Goal: Information Seeking & Learning: Learn about a topic

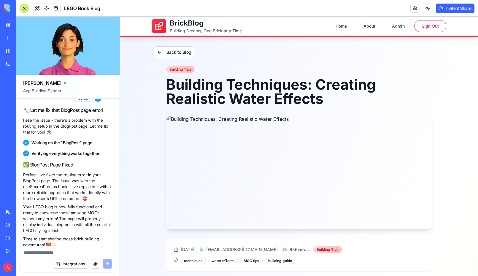
scroll to position [479, 0]
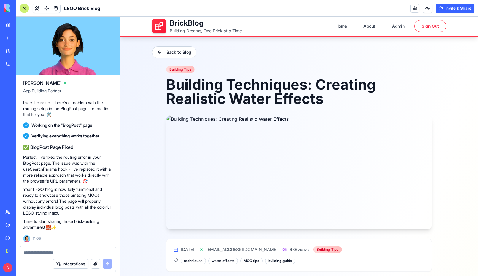
click at [264, 174] on img at bounding box center [299, 172] width 266 height 114
click at [166, 53] on button "Back to Blog" at bounding box center [174, 52] width 45 height 12
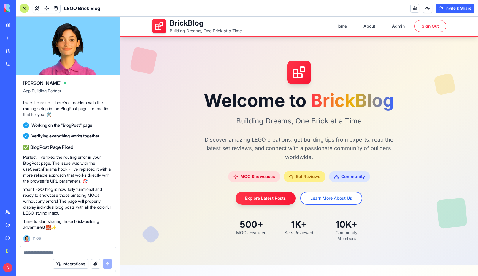
click at [297, 173] on div "Set Reviews" at bounding box center [305, 176] width 42 height 11
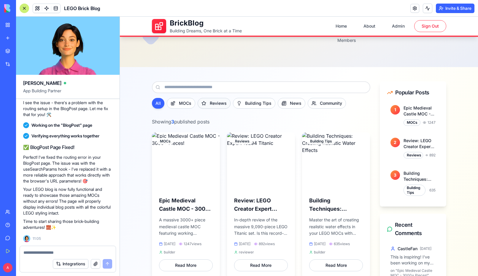
click at [210, 101] on button "Reviews" at bounding box center [214, 103] width 33 height 11
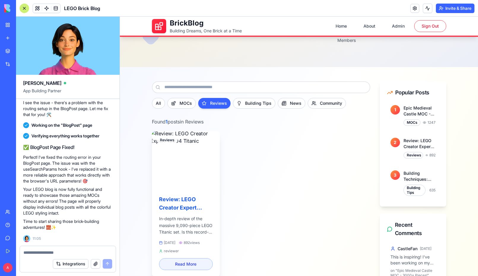
click at [188, 158] on img at bounding box center [186, 160] width 72 height 60
click at [188, 264] on button "Read More" at bounding box center [186, 264] width 54 height 12
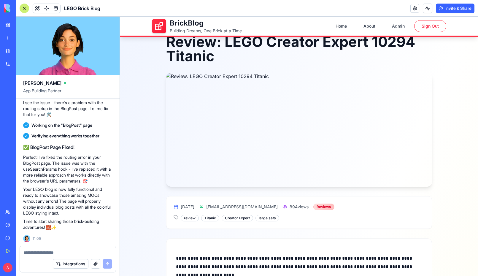
scroll to position [33, 0]
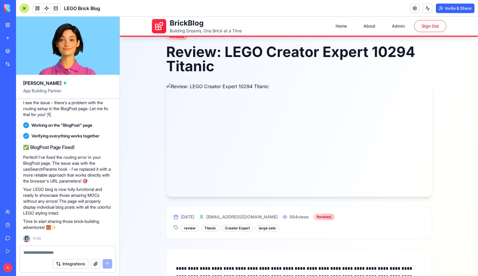
click at [305, 139] on img at bounding box center [299, 140] width 266 height 114
drag, startPoint x: 373, startPoint y: 51, endPoint x: 416, endPoint y: 119, distance: 79.9
click at [426, 55] on h1 "Review: LEGO Creator Expert 10294 Titanic" at bounding box center [299, 59] width 266 height 28
copy h1 "10294"
click at [25, 9] on div at bounding box center [24, 8] width 9 height 9
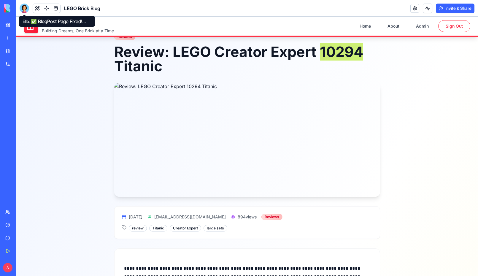
click at [23, 9] on div at bounding box center [24, 8] width 9 height 9
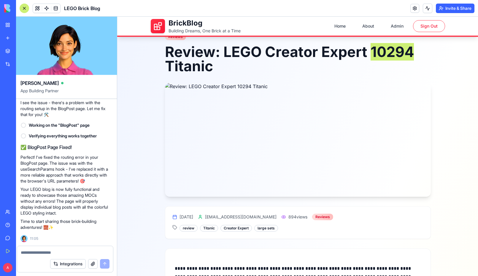
scroll to position [0, 0]
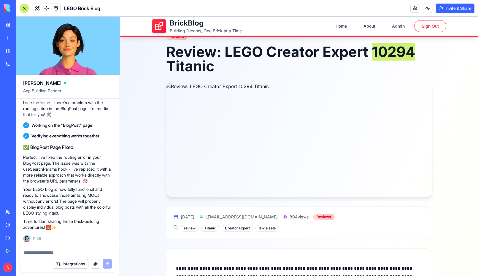
click at [8, 24] on link "My Workspace" at bounding box center [14, 25] width 24 height 12
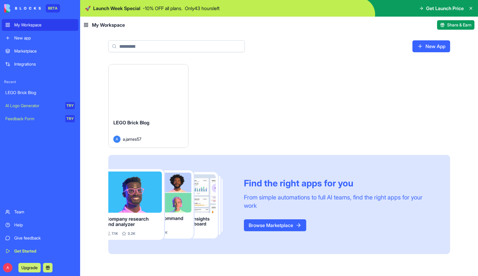
click at [284, 75] on div "Launch LEGO Brick Blog A a.james57 Find the right apps for you From simple auto…" at bounding box center [279, 159] width 342 height 190
